Goal: Task Accomplishment & Management: Use online tool/utility

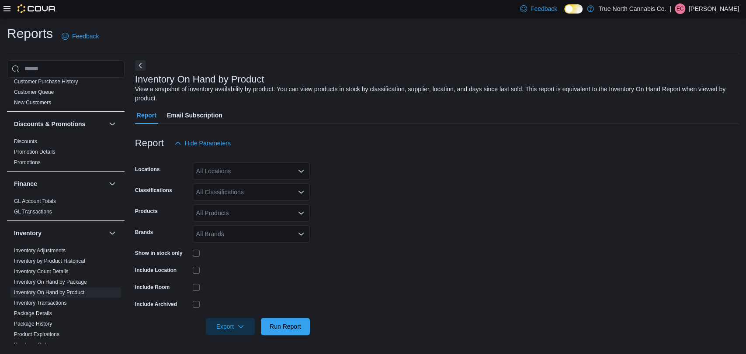
scroll to position [340, 0]
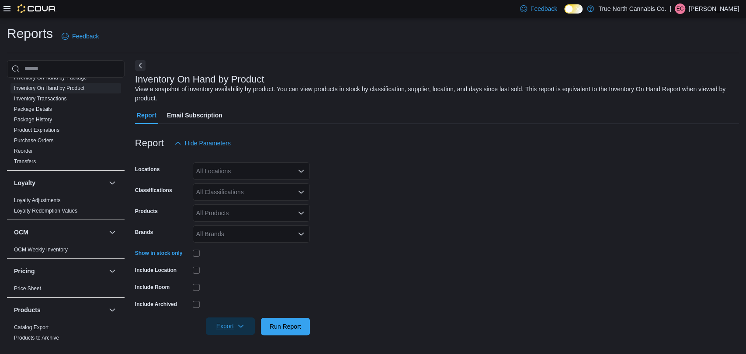
click at [234, 327] on span "Export" at bounding box center [230, 326] width 38 height 17
click at [242, 278] on button "Export to Excel" at bounding box center [232, 274] width 50 height 17
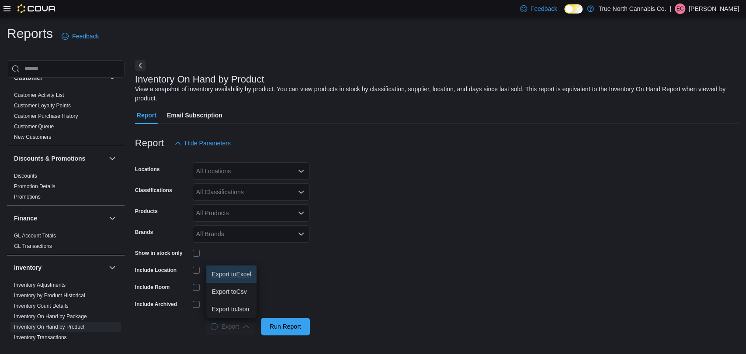
scroll to position [97, 0]
